Goal: Task Accomplishment & Management: Manage account settings

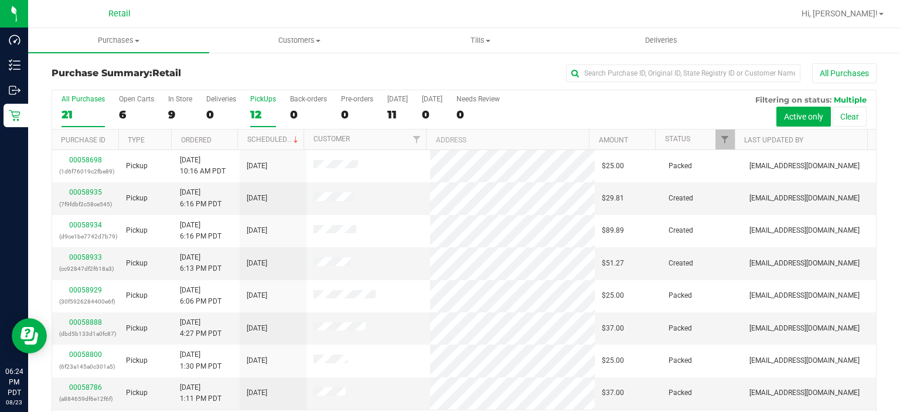
click at [262, 108] on div "12" at bounding box center [263, 114] width 26 height 13
click at [0, 0] on input "PickUps 12" at bounding box center [0, 0] width 0 height 0
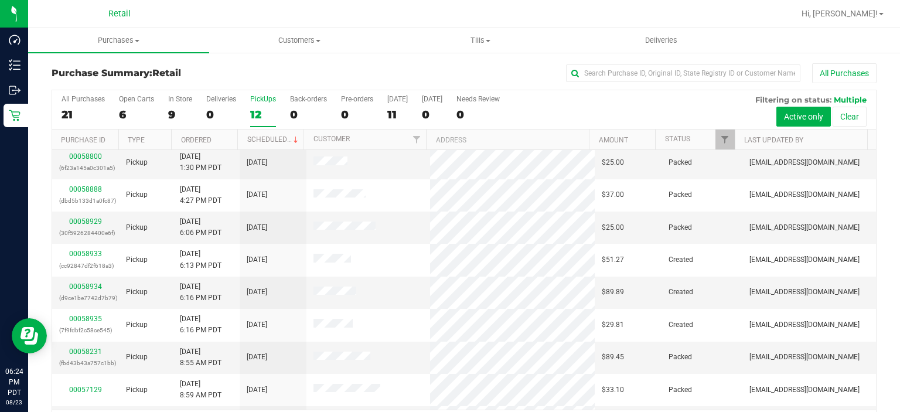
scroll to position [128, 0]
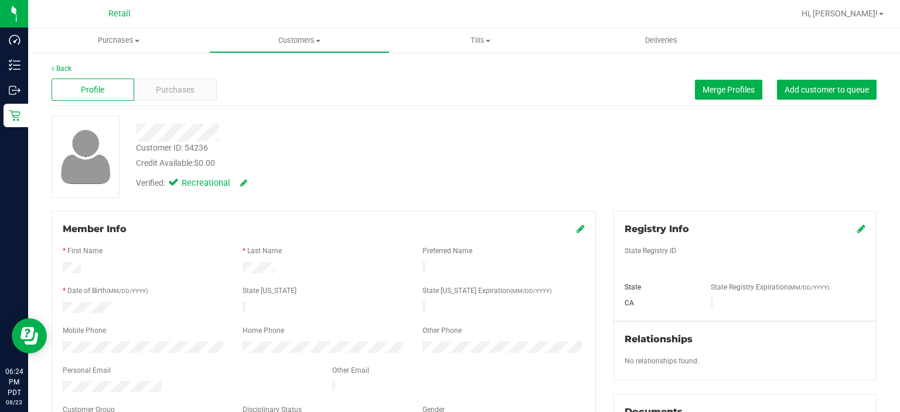
click at [192, 91] on span "Purchases" at bounding box center [175, 90] width 39 height 12
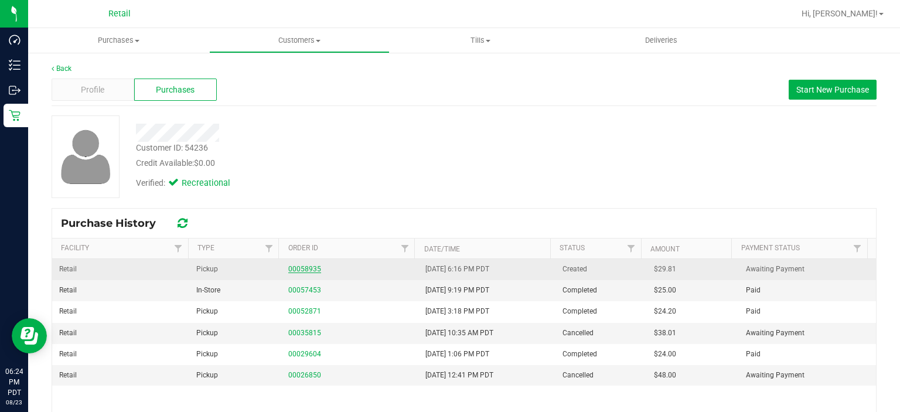
click at [300, 265] on link "00058935" at bounding box center [304, 269] width 33 height 8
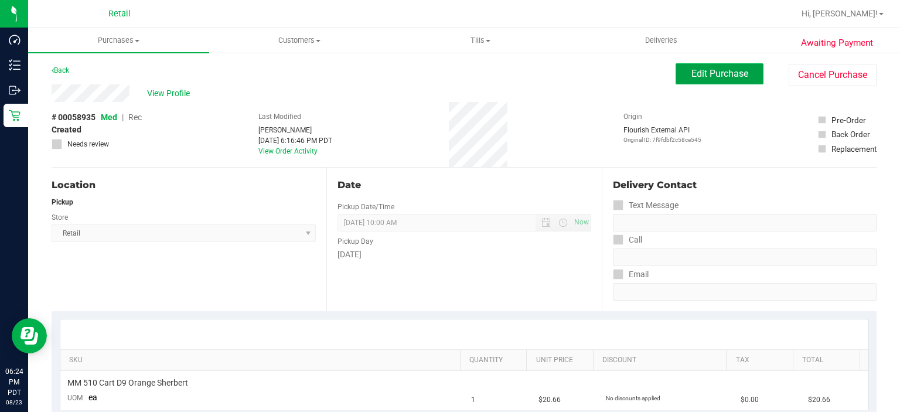
click at [724, 75] on span "Edit Purchase" at bounding box center [719, 73] width 57 height 11
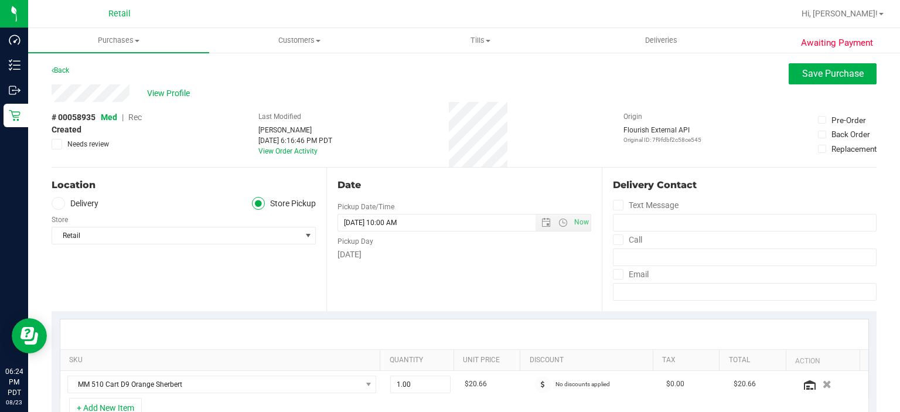
click at [135, 119] on span "Rec" at bounding box center [134, 116] width 13 height 9
click at [813, 82] on button "Save Purchase" at bounding box center [832, 73] width 88 height 21
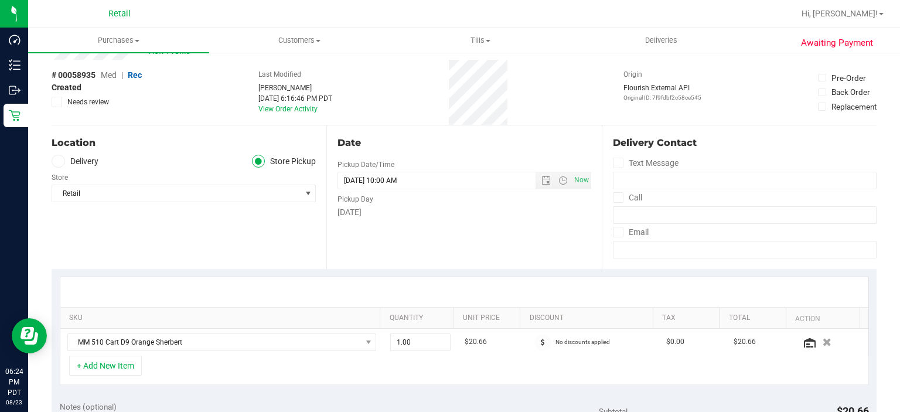
scroll to position [61, 0]
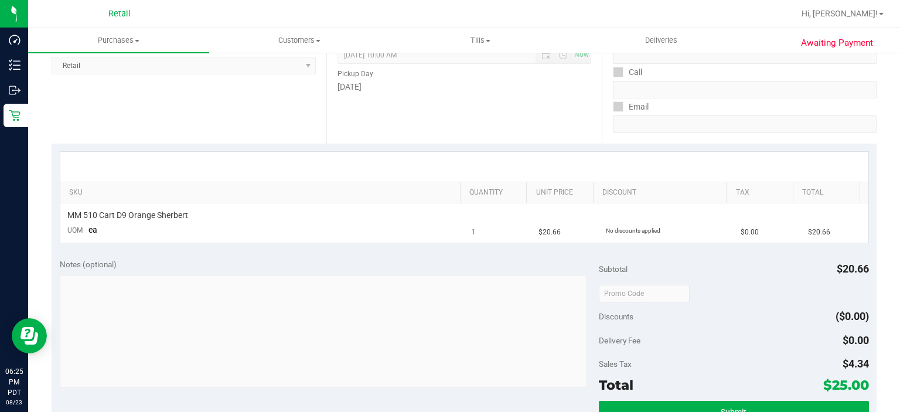
scroll to position [183, 0]
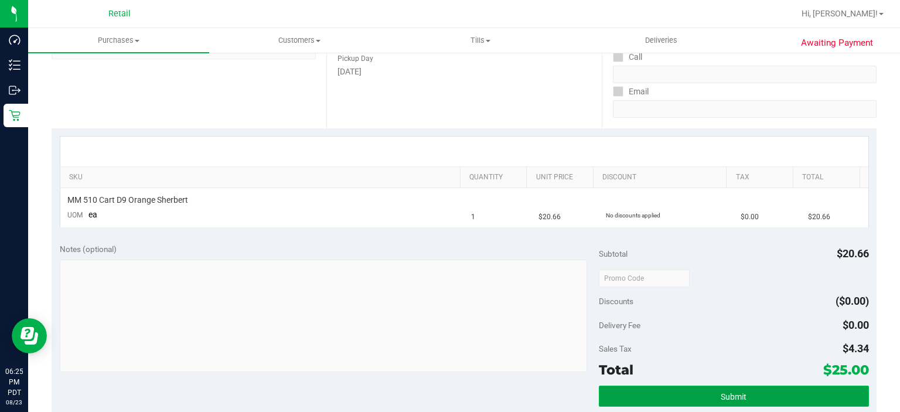
click at [729, 385] on button "Submit" at bounding box center [733, 395] width 269 height 21
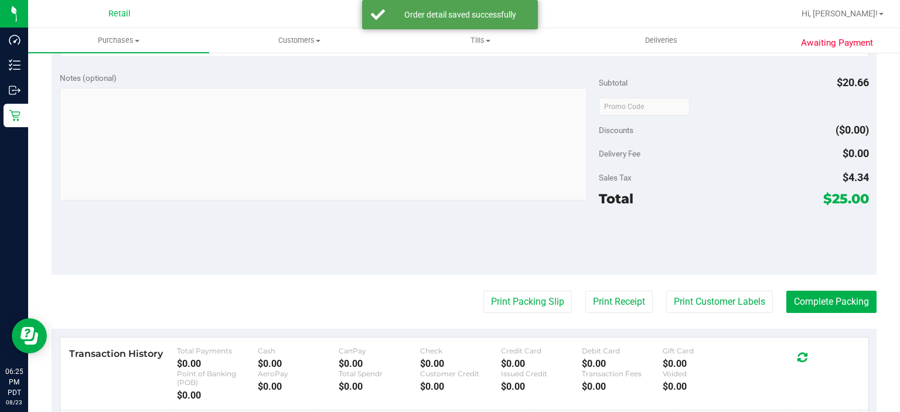
scroll to position [418, 0]
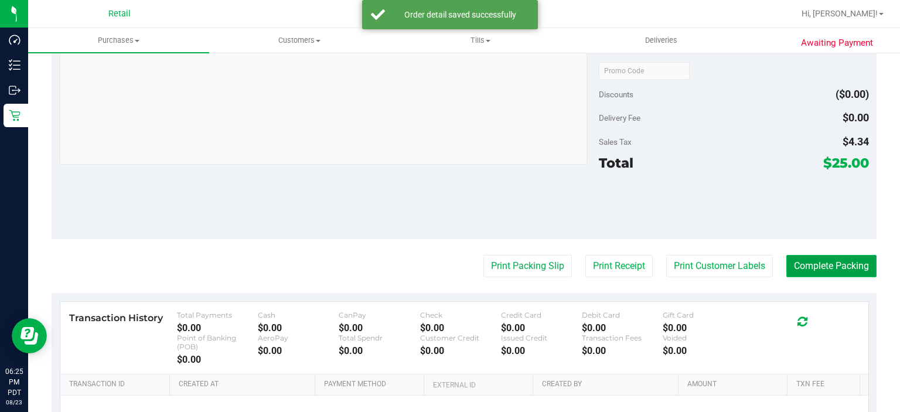
click at [832, 262] on button "Complete Packing" at bounding box center [831, 266] width 90 height 22
